Goal: Task Accomplishment & Management: Manage account settings

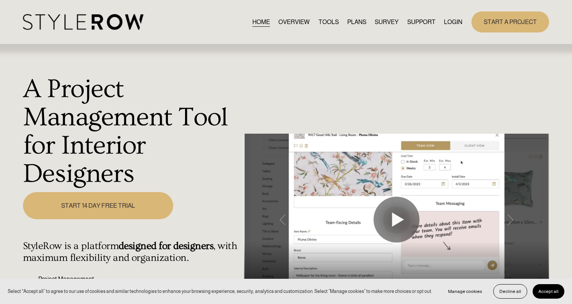
click at [446, 21] on link "LOGIN" at bounding box center [453, 22] width 18 height 10
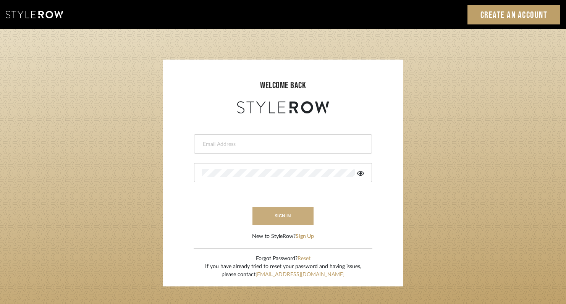
type input "rayeinteriordesign@gmail.com"
click at [290, 221] on button "sign in" at bounding box center [283, 216] width 61 height 18
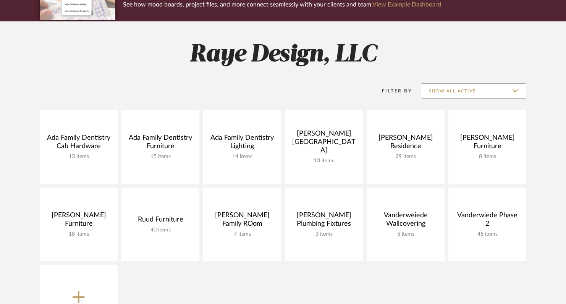
scroll to position [156, 0]
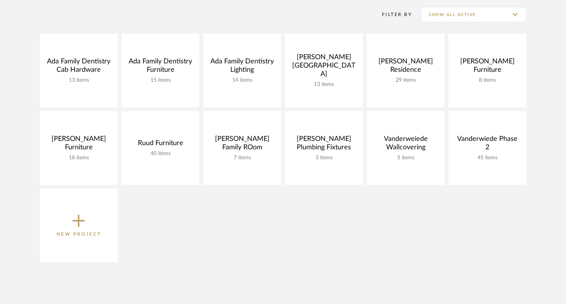
click at [81, 223] on icon at bounding box center [79, 221] width 12 height 16
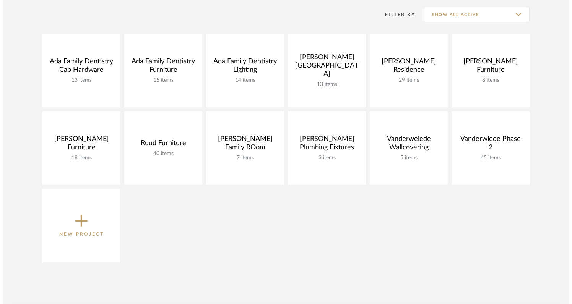
scroll to position [0, 0]
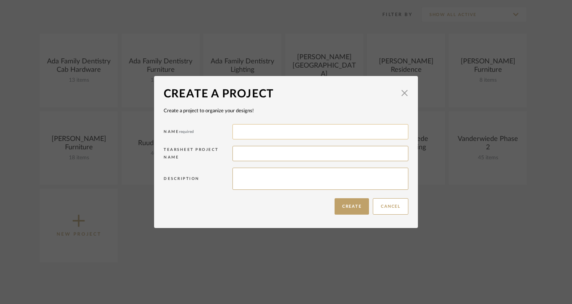
click at [243, 129] on input at bounding box center [320, 131] width 176 height 15
type input "Toren Lighting Selections"
click at [351, 211] on button "Create" at bounding box center [351, 206] width 34 height 16
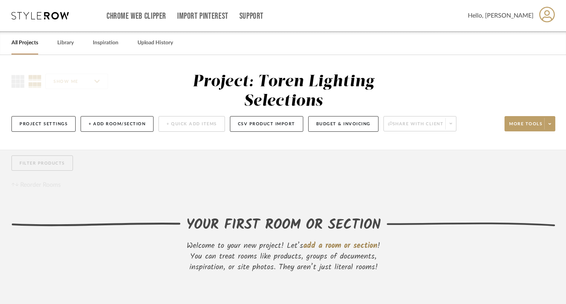
scroll to position [26, 0]
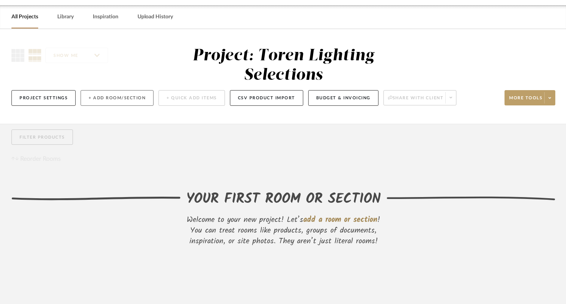
click at [104, 90] on button "+ Add Room/Section" at bounding box center [117, 98] width 73 height 16
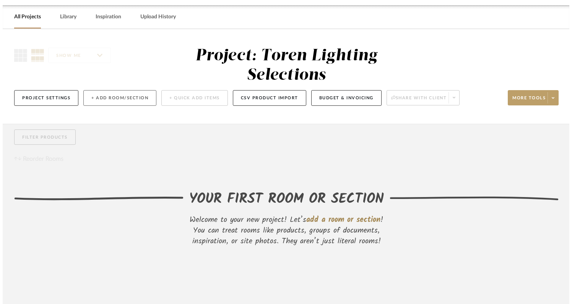
scroll to position [0, 0]
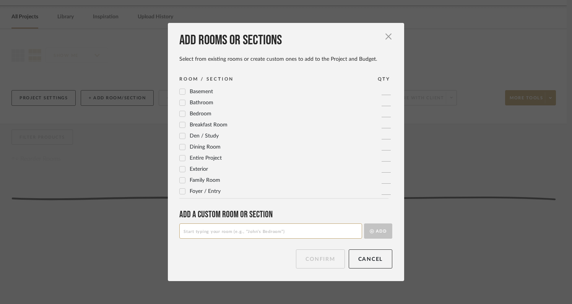
click at [193, 232] on input at bounding box center [270, 231] width 183 height 15
type input "W"
type input "Exterior Light Fixtures"
click at [373, 232] on button "Add" at bounding box center [378, 231] width 28 height 15
click at [316, 260] on button "Confirm" at bounding box center [320, 259] width 49 height 19
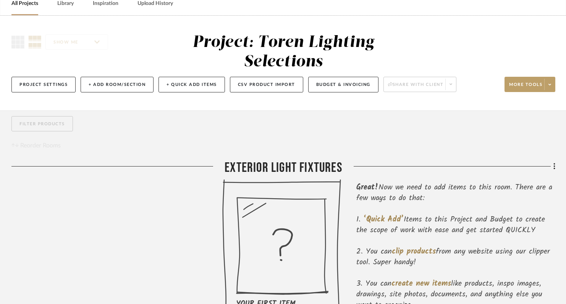
scroll to position [25, 0]
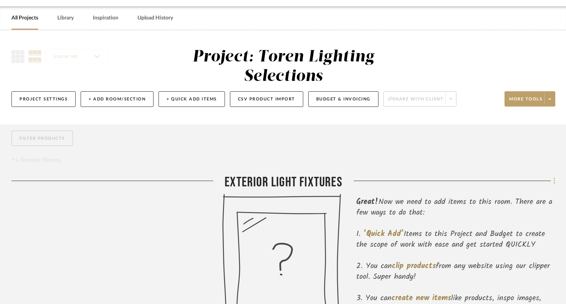
click at [554, 177] on icon at bounding box center [555, 181] width 2 height 8
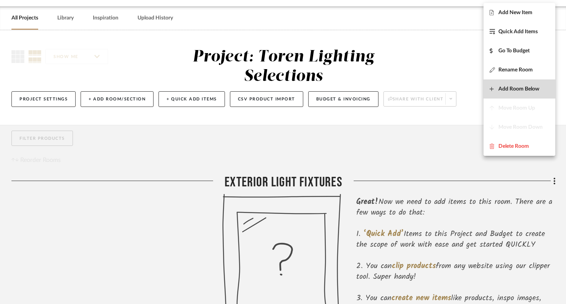
click at [512, 83] on button "Add Room Below" at bounding box center [520, 88] width 72 height 19
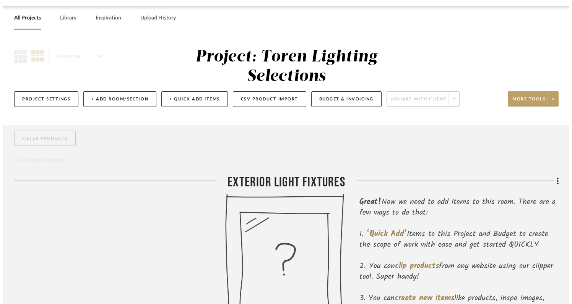
scroll to position [0, 0]
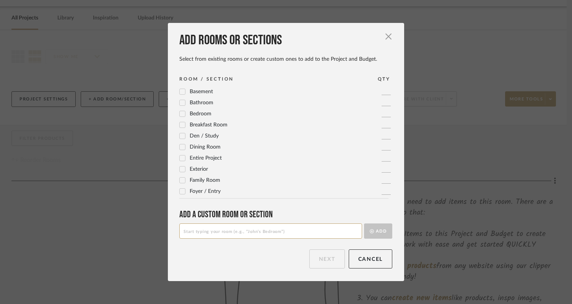
click at [281, 229] on input at bounding box center [270, 231] width 183 height 15
type input "Foyer Fixture Selections"
click at [373, 232] on button "Add" at bounding box center [378, 231] width 28 height 15
click at [319, 258] on button "Next" at bounding box center [327, 259] width 36 height 19
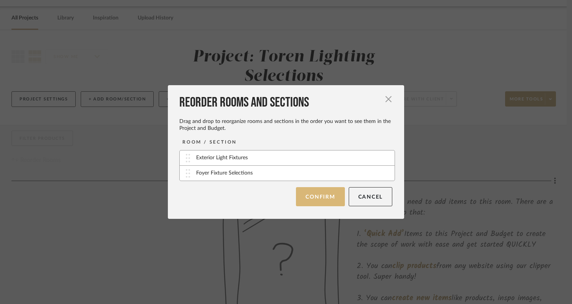
click at [314, 198] on button "Confirm" at bounding box center [320, 196] width 49 height 19
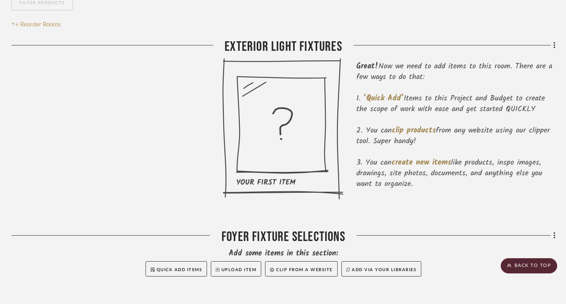
scroll to position [183, 0]
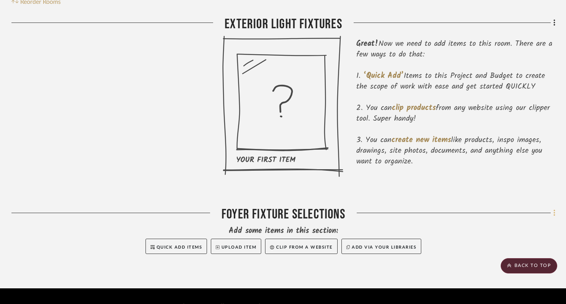
click at [553, 207] on fa-icon at bounding box center [553, 213] width 5 height 13
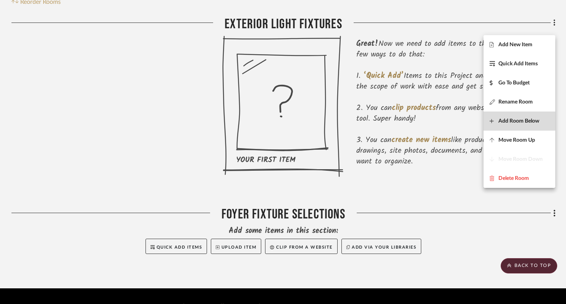
click at [510, 120] on span "Add Room Below" at bounding box center [519, 121] width 41 height 6
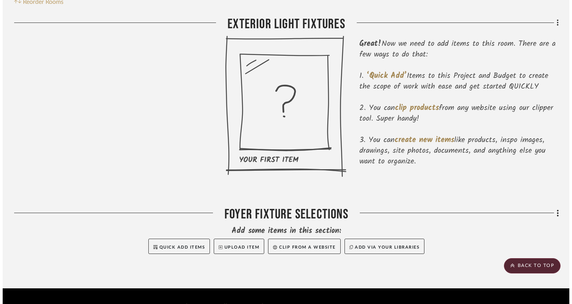
scroll to position [0, 0]
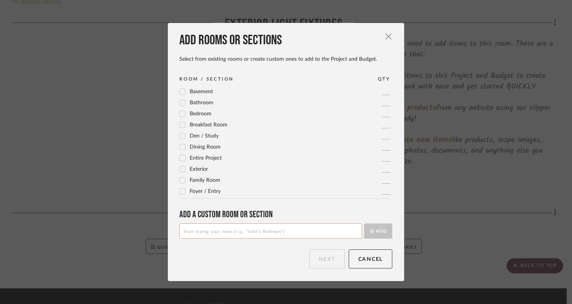
click at [285, 233] on input at bounding box center [270, 231] width 183 height 15
type input "Dining Fixtures"
click at [380, 232] on button "Add" at bounding box center [378, 231] width 28 height 15
click at [329, 256] on button "Next" at bounding box center [327, 259] width 36 height 19
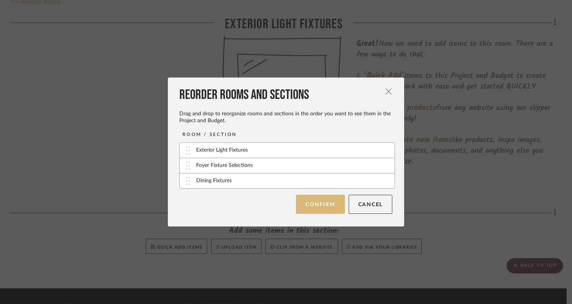
click at [317, 209] on button "Confirm" at bounding box center [320, 204] width 49 height 19
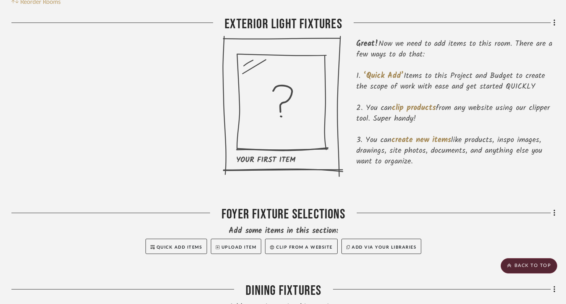
scroll to position [259, 0]
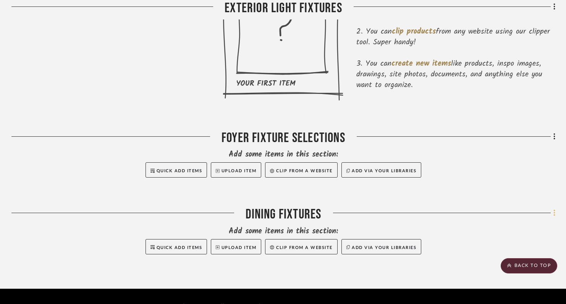
click at [554, 209] on icon at bounding box center [555, 213] width 2 height 8
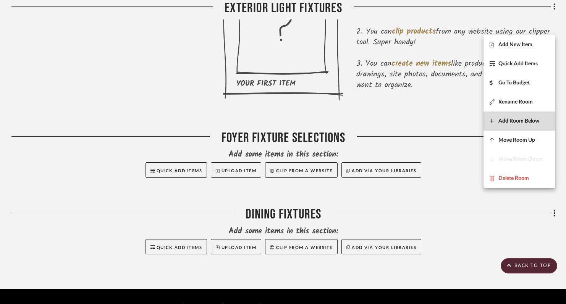
click at [507, 119] on span "Add Room Below" at bounding box center [519, 121] width 41 height 6
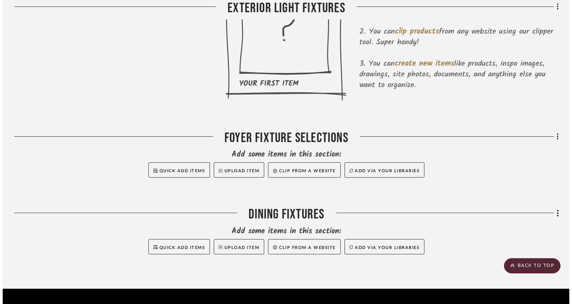
scroll to position [0, 0]
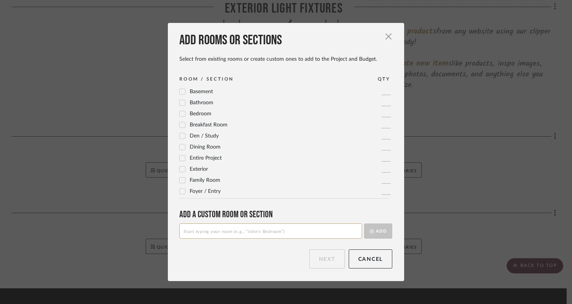
click at [264, 231] on input at bounding box center [270, 231] width 183 height 15
type input "Kitchen Fixtures"
click at [374, 232] on button "Add" at bounding box center [378, 231] width 28 height 15
click at [331, 257] on button "Next" at bounding box center [327, 259] width 36 height 19
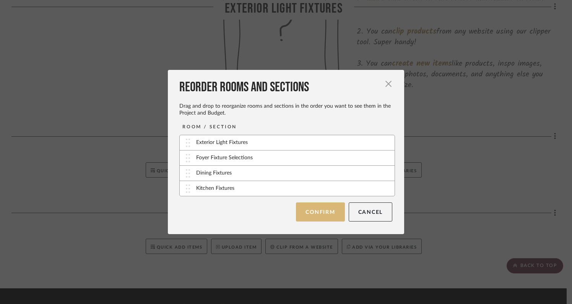
click at [314, 212] on button "Confirm" at bounding box center [320, 212] width 49 height 19
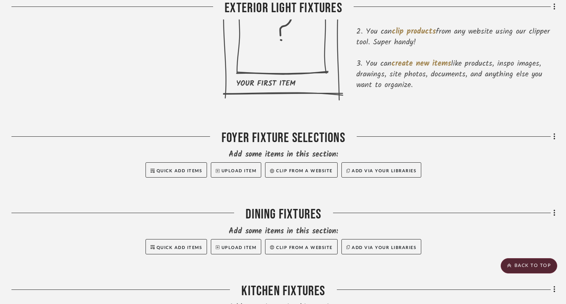
scroll to position [336, 0]
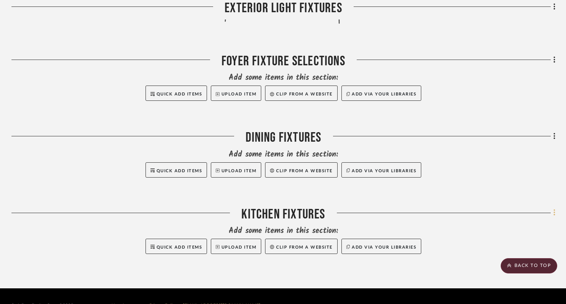
click at [555, 209] on icon at bounding box center [555, 213] width 2 height 8
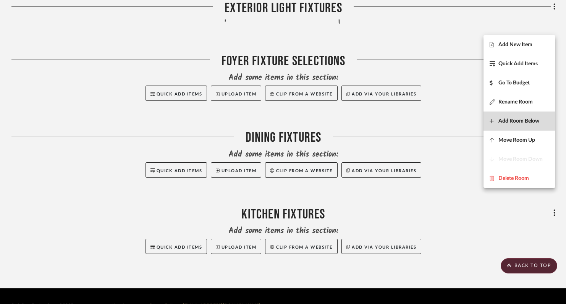
click at [510, 122] on span "Add Room Below" at bounding box center [519, 121] width 41 height 6
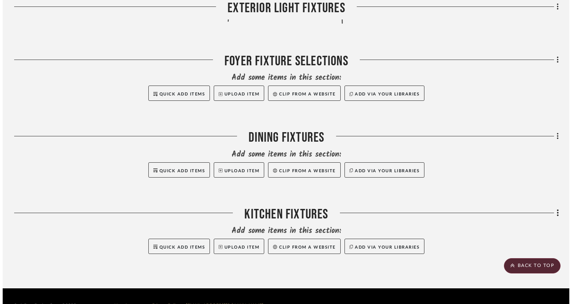
scroll to position [0, 0]
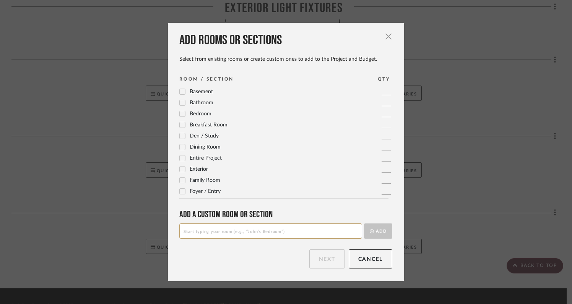
click at [318, 232] on input at bounding box center [270, 231] width 183 height 15
type input "Pantry Fixtures"
click at [376, 231] on button "Add" at bounding box center [378, 231] width 28 height 15
click at [326, 255] on button "Next" at bounding box center [327, 259] width 36 height 19
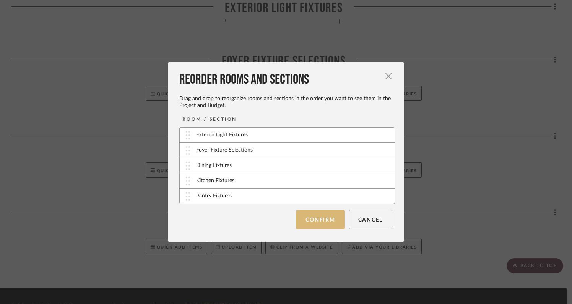
click at [322, 223] on button "Confirm" at bounding box center [320, 219] width 49 height 19
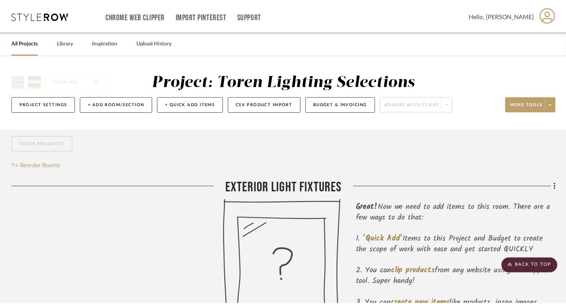
scroll to position [336, 0]
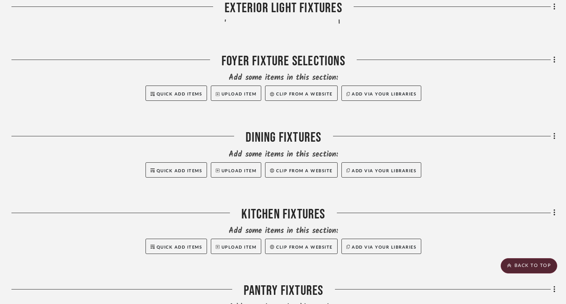
click at [301, 283] on div "Pantry Fixtures" at bounding box center [283, 292] width 544 height 19
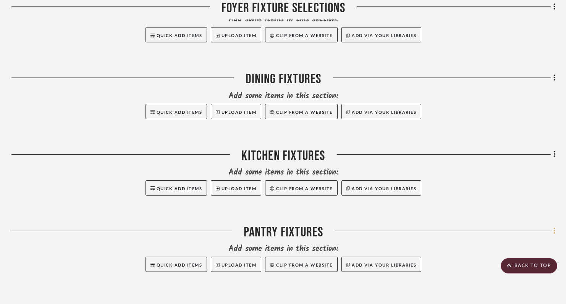
click at [554, 227] on icon at bounding box center [555, 231] width 2 height 8
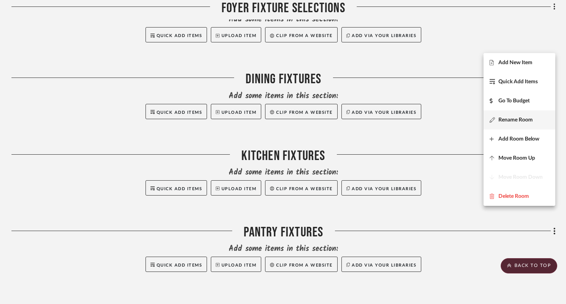
click at [508, 120] on span "Rename Room" at bounding box center [516, 120] width 34 height 6
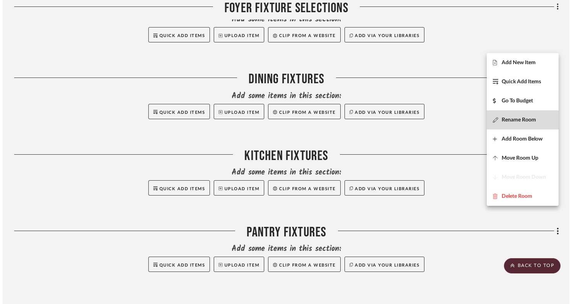
scroll to position [0, 0]
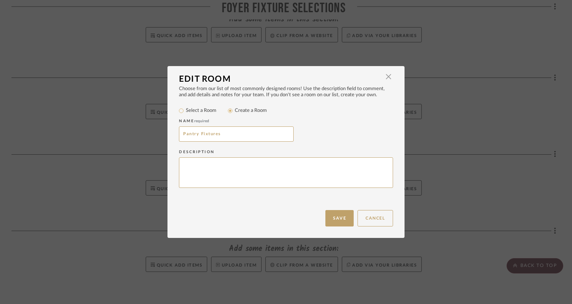
drag, startPoint x: 232, startPoint y: 134, endPoint x: 155, endPoint y: 133, distance: 77.2
click at [155, 133] on div "Edit Room × Choose from our list of most commonly designed rooms! Use the descr…" at bounding box center [286, 152] width 572 height 304
type input "Mudroom Fixture"
click at [334, 216] on button "Save" at bounding box center [339, 218] width 28 height 16
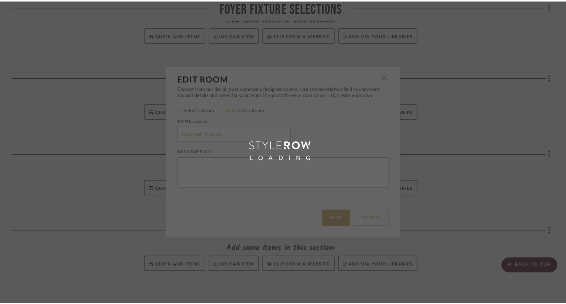
scroll to position [395, 0]
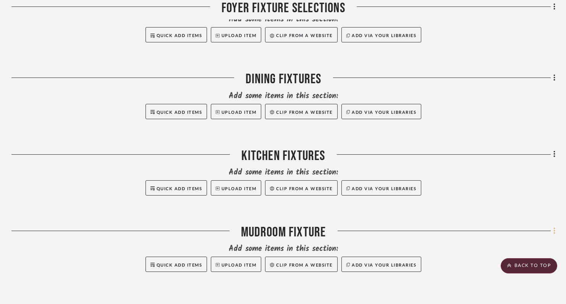
click at [554, 228] on icon at bounding box center [555, 231] width 2 height 6
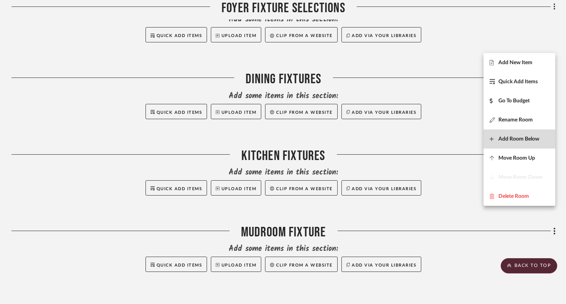
click at [507, 135] on button "Add Room Below" at bounding box center [520, 139] width 72 height 19
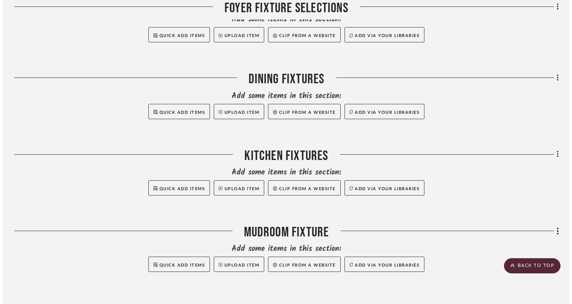
scroll to position [0, 0]
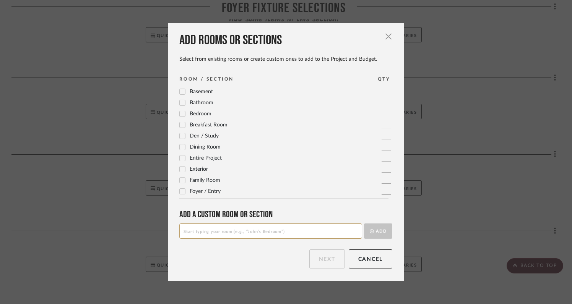
click at [294, 231] on input at bounding box center [270, 231] width 183 height 15
type input "Powder Room Fixtures"
click at [381, 229] on button "Add" at bounding box center [378, 231] width 28 height 15
click at [322, 258] on button "Next" at bounding box center [327, 259] width 36 height 19
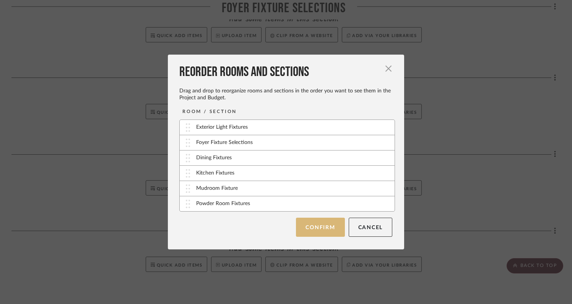
click at [319, 224] on button "Confirm" at bounding box center [320, 227] width 49 height 19
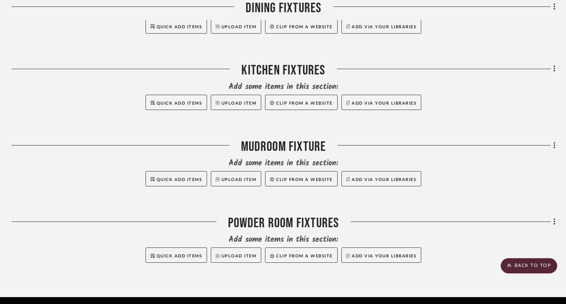
scroll to position [486, 0]
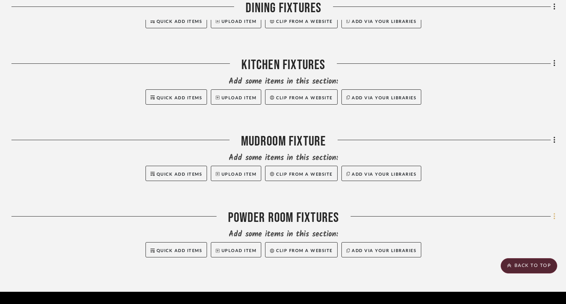
click at [555, 212] on icon at bounding box center [555, 216] width 2 height 8
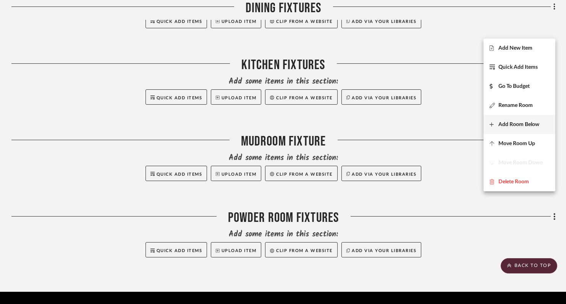
click at [513, 124] on span "Add Room Below" at bounding box center [519, 124] width 41 height 6
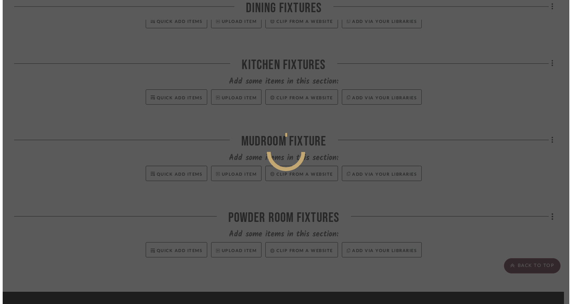
scroll to position [0, 0]
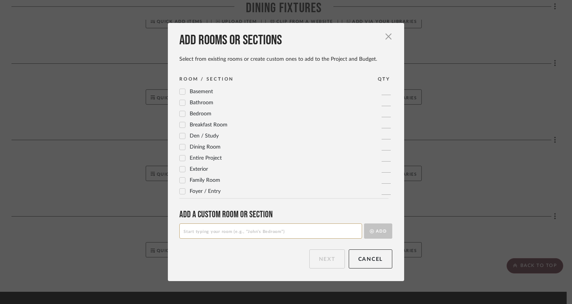
click at [311, 230] on input at bounding box center [270, 231] width 183 height 15
type input "Master Bedroom"
click at [385, 228] on button "Add" at bounding box center [378, 231] width 28 height 15
click at [316, 263] on button "Next" at bounding box center [327, 259] width 36 height 19
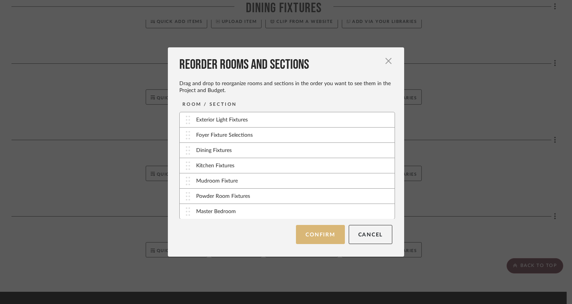
click at [321, 236] on button "Confirm" at bounding box center [320, 234] width 49 height 19
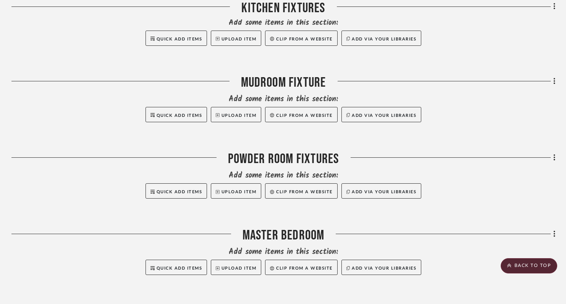
scroll to position [566, 0]
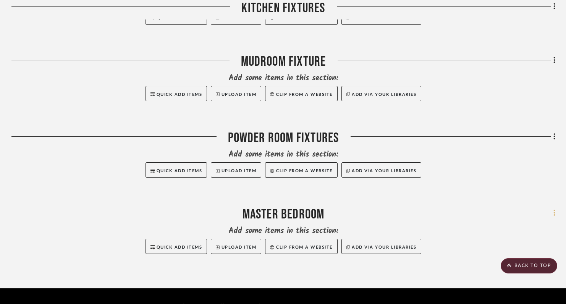
click at [555, 209] on icon at bounding box center [555, 213] width 2 height 8
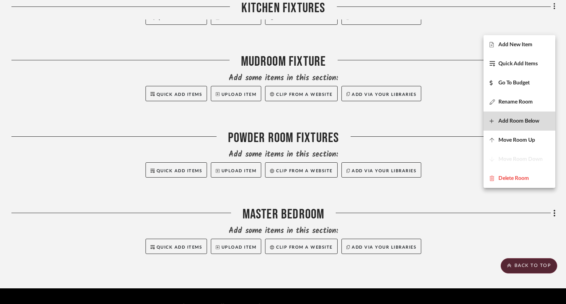
click at [508, 120] on span "Add Room Below" at bounding box center [519, 121] width 41 height 6
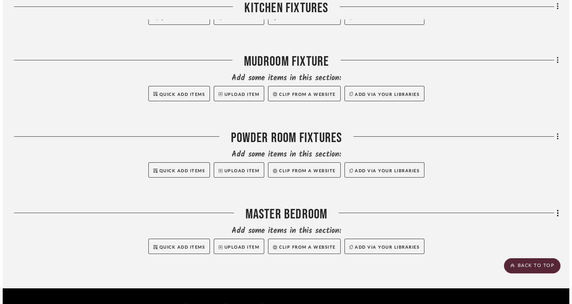
scroll to position [0, 0]
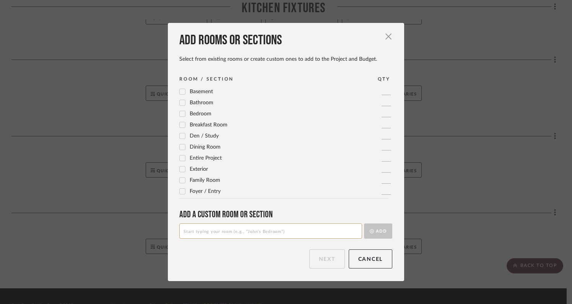
click at [261, 230] on input at bounding box center [270, 231] width 183 height 15
type input "Master Bathroom Fixtures"
click at [374, 236] on button "Add" at bounding box center [378, 231] width 28 height 15
click at [317, 261] on button "Next" at bounding box center [327, 259] width 36 height 19
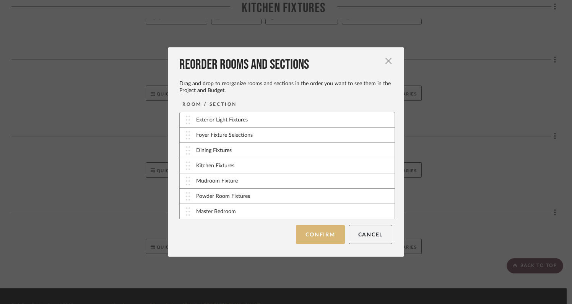
click at [316, 233] on button "Confirm" at bounding box center [320, 234] width 49 height 19
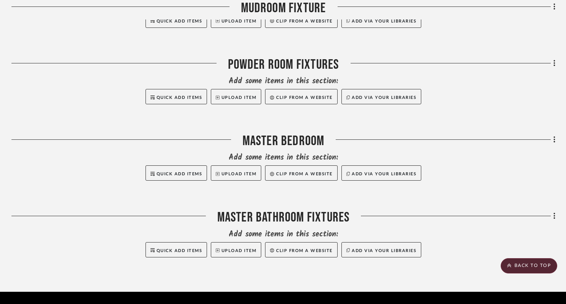
scroll to position [642, 0]
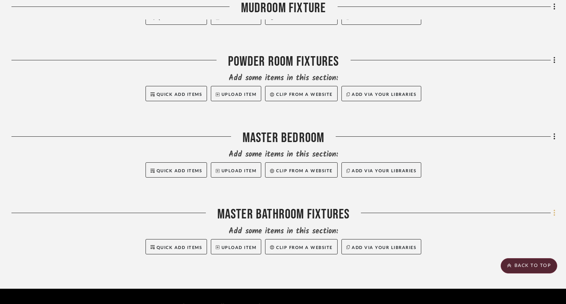
click at [555, 210] on icon at bounding box center [555, 213] width 2 height 6
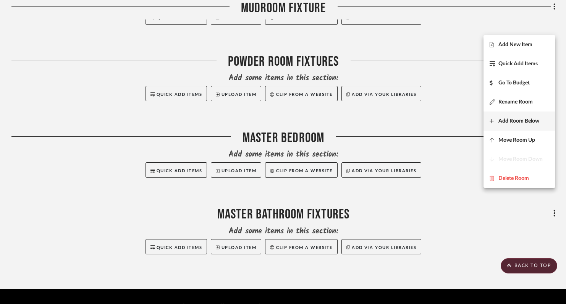
click at [511, 119] on span "Add Room Below" at bounding box center [519, 121] width 41 height 6
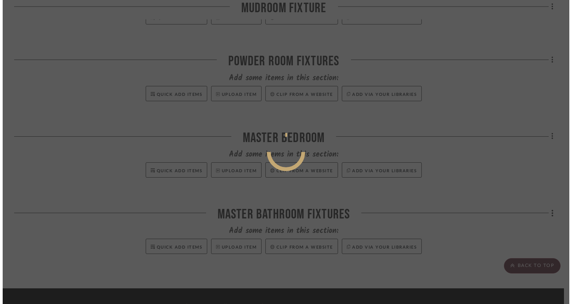
scroll to position [0, 0]
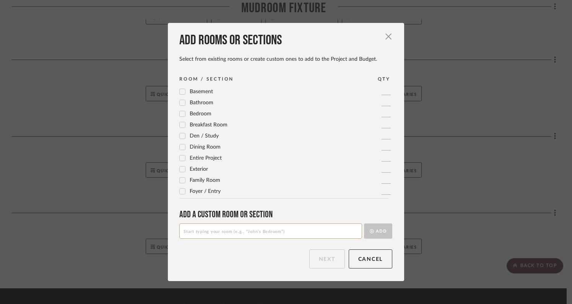
click at [285, 231] on input at bounding box center [270, 231] width 183 height 15
type input "Stairway Fixture"
click at [377, 230] on button "Add" at bounding box center [378, 231] width 28 height 15
click at [329, 255] on button "Next" at bounding box center [327, 259] width 36 height 19
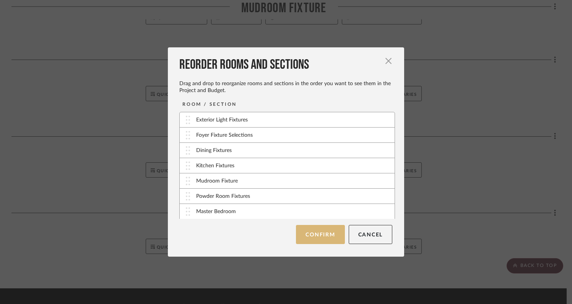
click at [321, 225] on button "Confirm" at bounding box center [320, 234] width 49 height 19
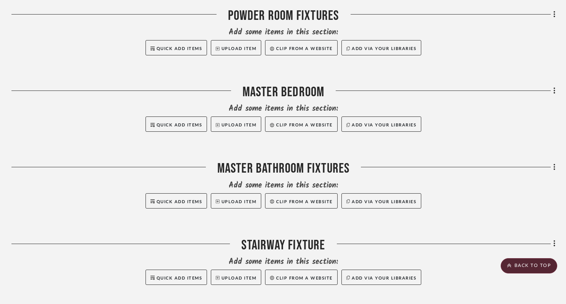
scroll to position [703, 0]
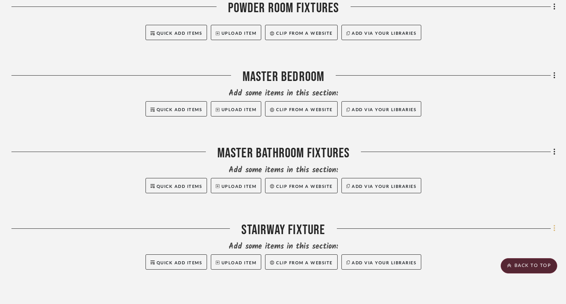
click at [555, 225] on icon at bounding box center [555, 228] width 2 height 6
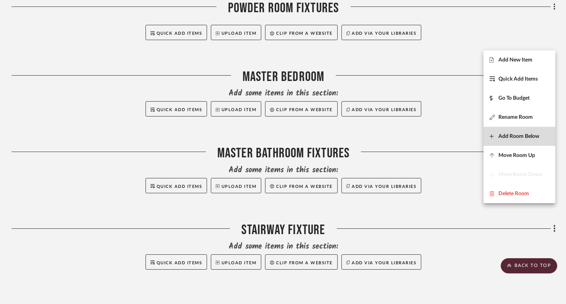
click at [504, 135] on span "Add Room Below" at bounding box center [519, 136] width 41 height 6
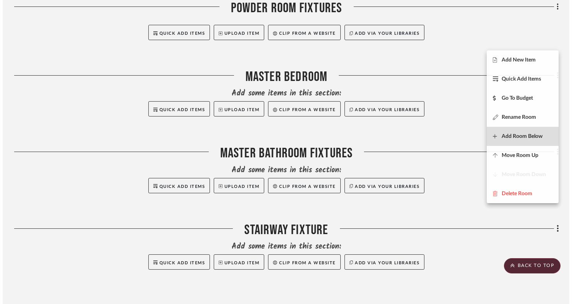
scroll to position [0, 0]
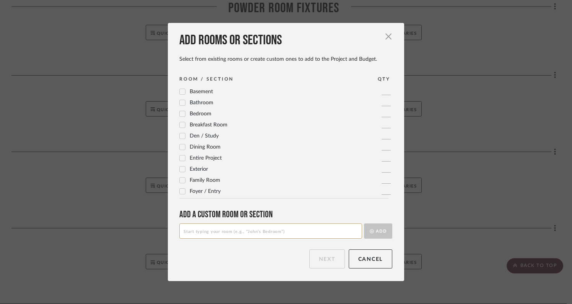
click at [315, 229] on input at bounding box center [270, 231] width 183 height 15
click at [256, 230] on input at bounding box center [270, 231] width 183 height 15
type input "Bedroom Fixtures"
click at [374, 235] on button "Add" at bounding box center [378, 231] width 28 height 15
click at [323, 261] on button "Next" at bounding box center [327, 259] width 36 height 19
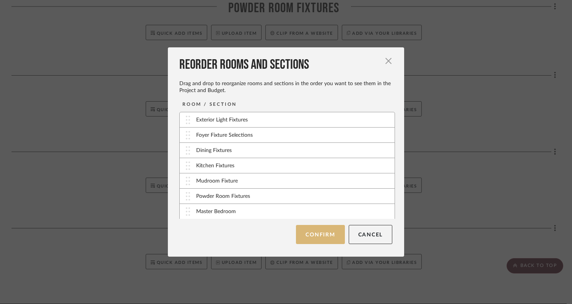
click at [320, 234] on button "Confirm" at bounding box center [320, 234] width 49 height 19
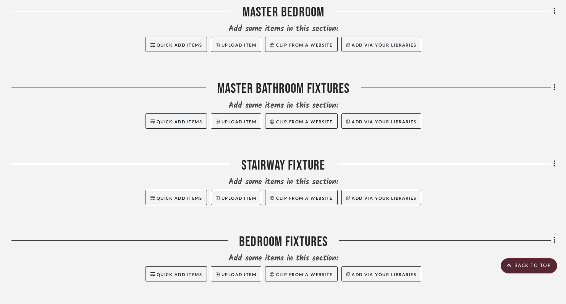
scroll to position [769, 0]
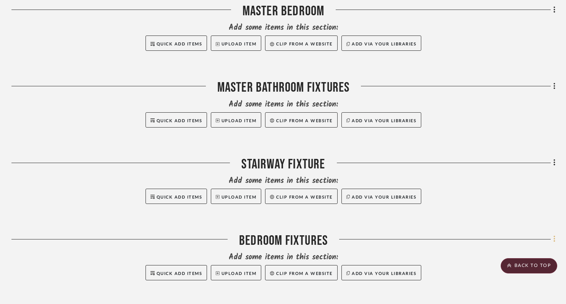
click at [554, 236] on icon at bounding box center [555, 239] width 2 height 6
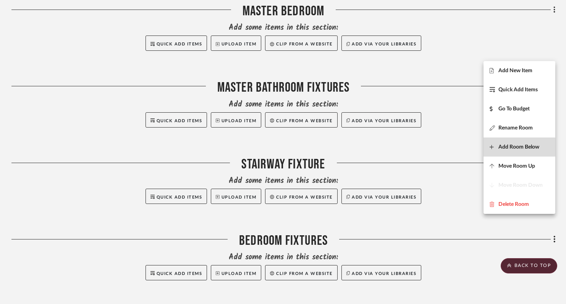
click at [514, 148] on span "Add Room Below" at bounding box center [519, 147] width 41 height 6
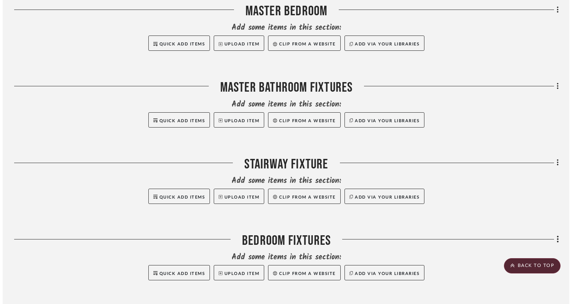
scroll to position [0, 0]
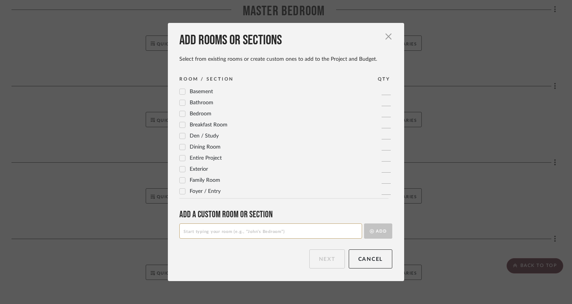
click at [340, 230] on input at bounding box center [270, 231] width 183 height 15
type input "B"
type input "Guest Bathroom"
click at [378, 234] on button "Add" at bounding box center [378, 231] width 28 height 15
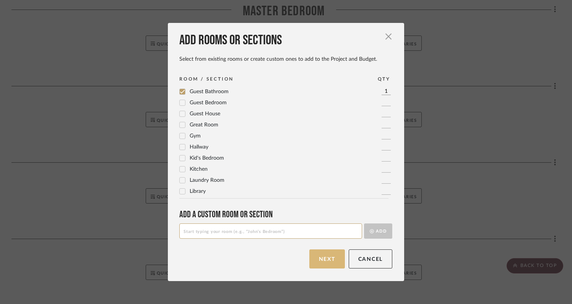
click at [317, 260] on button "Next" at bounding box center [327, 259] width 36 height 19
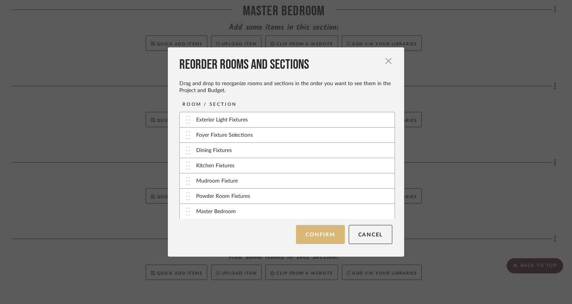
click at [325, 233] on button "Confirm" at bounding box center [320, 234] width 49 height 19
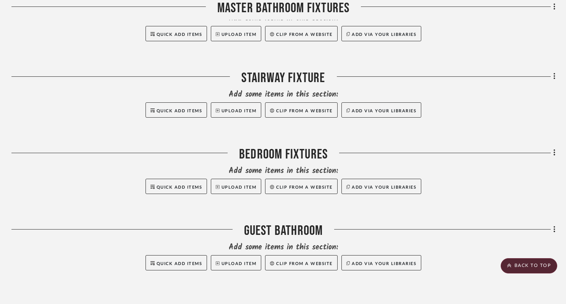
scroll to position [860, 0]
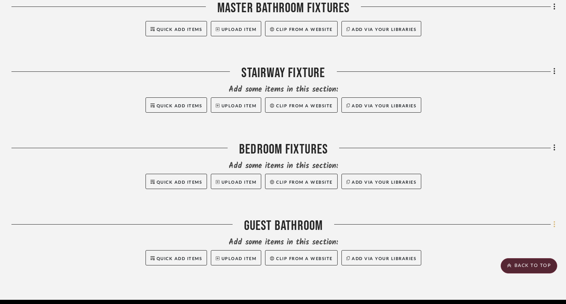
click at [555, 220] on icon at bounding box center [555, 224] width 2 height 8
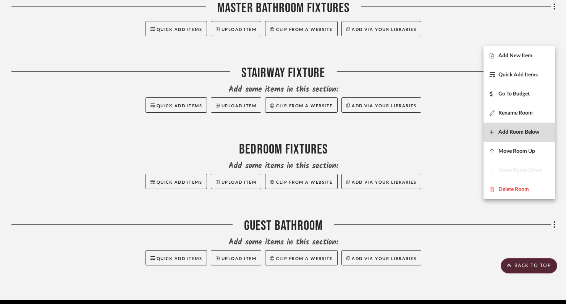
click at [503, 130] on span "Add Room Below" at bounding box center [519, 132] width 41 height 6
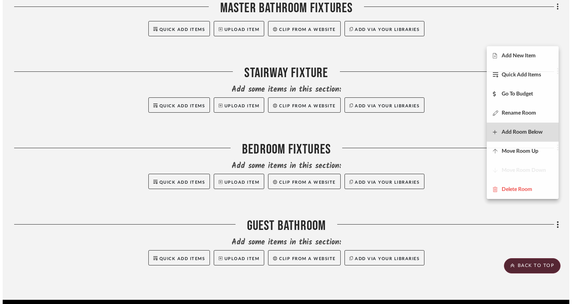
scroll to position [0, 0]
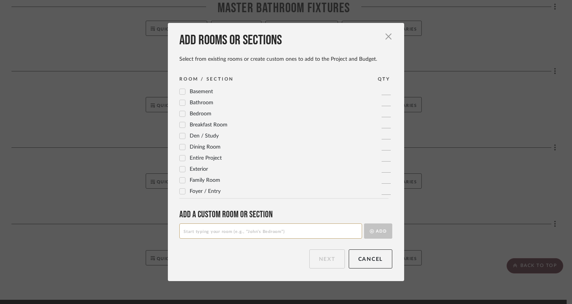
click at [274, 235] on input at bounding box center [270, 231] width 183 height 15
type input "Lower Level Bathroom"
click at [375, 230] on button "Add" at bounding box center [378, 231] width 28 height 15
click at [324, 258] on button "Next" at bounding box center [327, 259] width 36 height 19
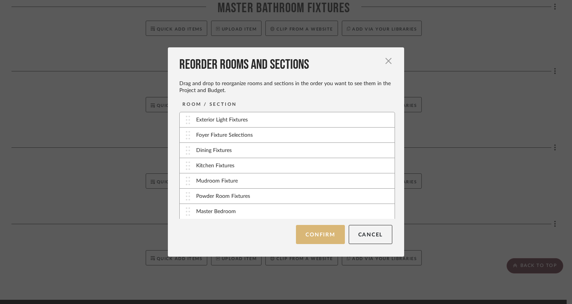
click at [318, 239] on button "Confirm" at bounding box center [320, 234] width 49 height 19
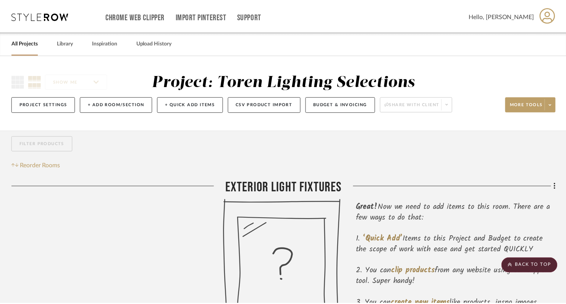
scroll to position [860, 0]
